Goal: Information Seeking & Learning: Learn about a topic

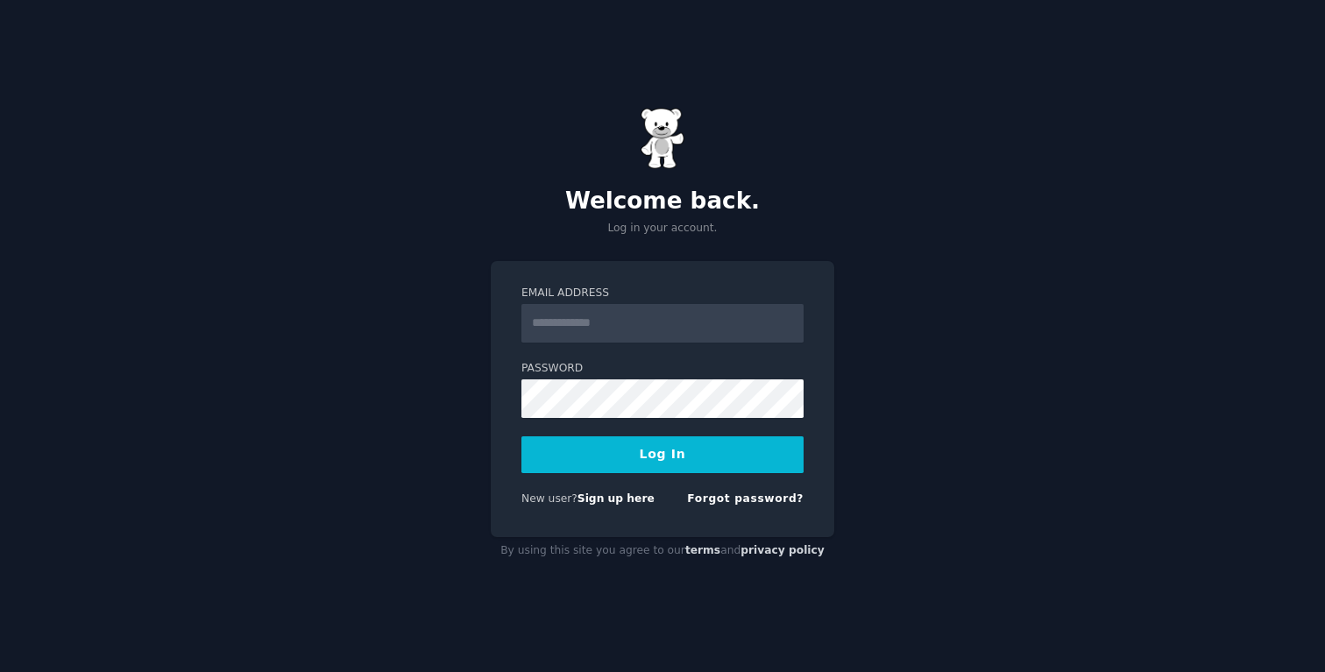
click at [619, 330] on input "Email Address" at bounding box center [663, 323] width 282 height 39
type input "**********"
click at [672, 455] on button "Log In" at bounding box center [663, 454] width 282 height 37
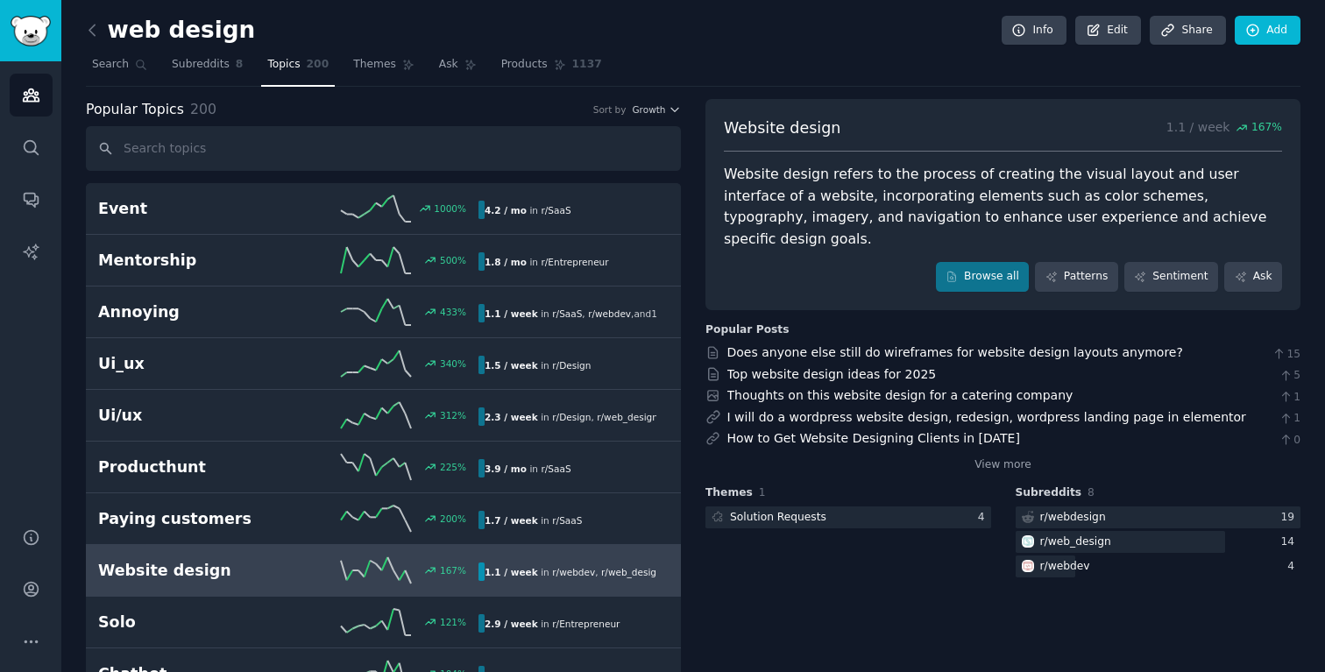
click at [372, 575] on icon at bounding box center [376, 570] width 70 height 26
click at [130, 571] on h2 "Website design" at bounding box center [193, 571] width 190 height 22
click at [192, 78] on link "Subreddits 8" at bounding box center [207, 69] width 83 height 36
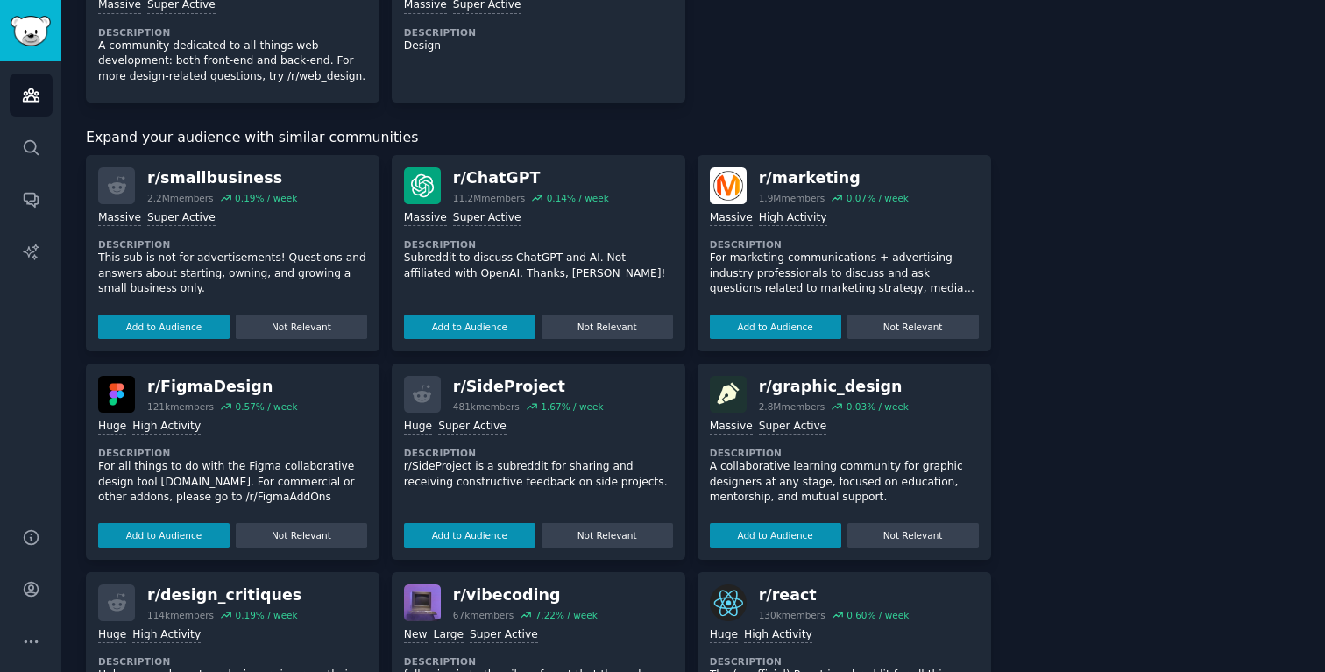
scroll to position [536, 0]
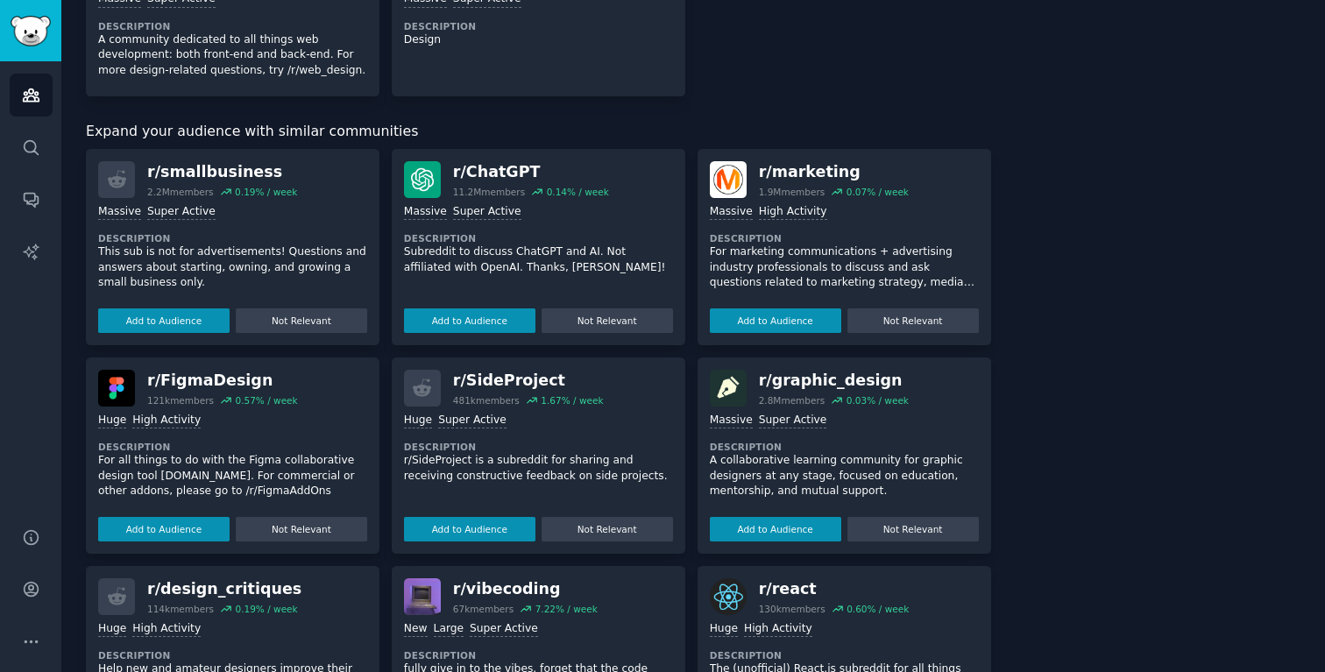
click at [513, 241] on dt "Description" at bounding box center [538, 238] width 269 height 12
